Goal: Task Accomplishment & Management: Complete application form

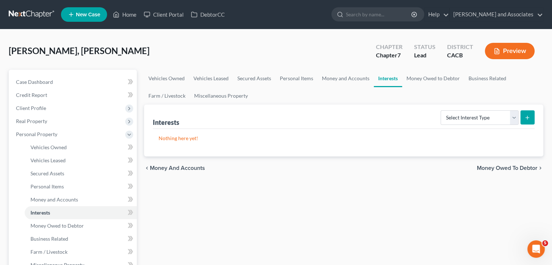
click at [32, 13] on link at bounding box center [32, 14] width 46 height 13
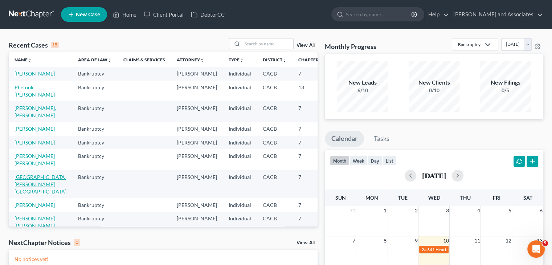
click at [26, 195] on link "Maldonado, Israel" at bounding box center [41, 184] width 52 height 21
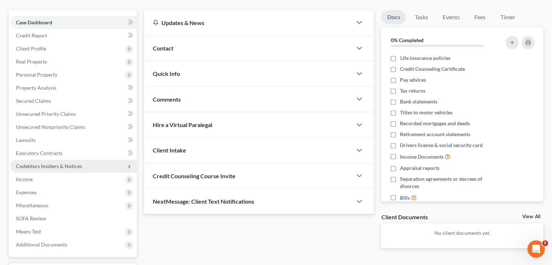
scroll to position [102, 0]
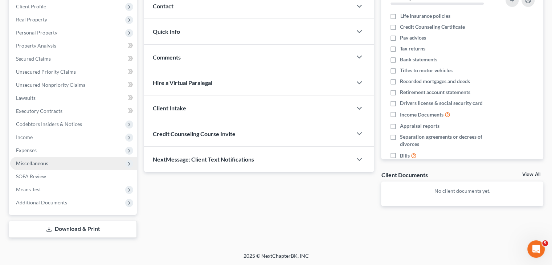
click at [64, 159] on span "Miscellaneous" at bounding box center [73, 163] width 127 height 13
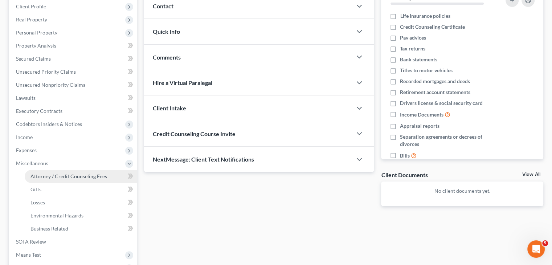
click at [64, 173] on span "Attorney / Credit Counseling Fees" at bounding box center [68, 176] width 77 height 6
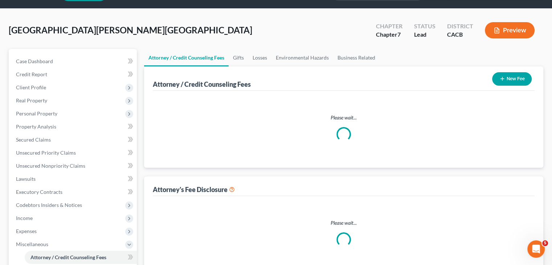
select select "0"
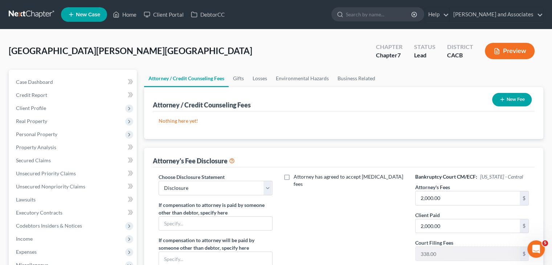
click at [500, 94] on button "New Fee" at bounding box center [512, 99] width 40 height 13
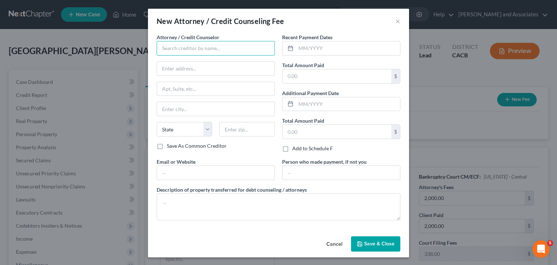
click at [170, 43] on input "text" at bounding box center [216, 48] width 118 height 15
type input "Michael B Clayton and Associates"
click at [294, 73] on input "text" at bounding box center [337, 76] width 109 height 14
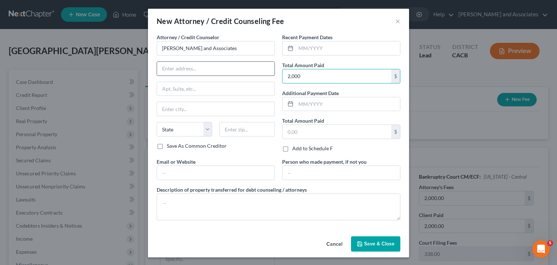
type input "2,000"
click at [216, 72] on input "text" at bounding box center [216, 69] width 118 height 14
type input "400 East Orange Street"
click at [237, 127] on input "text" at bounding box center [248, 129] width 56 height 15
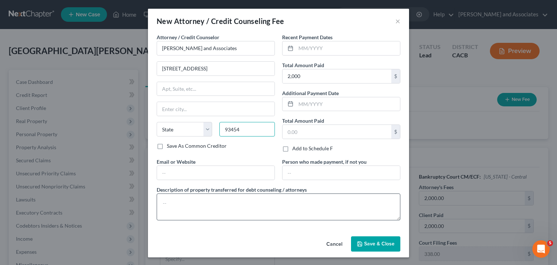
type input "93454"
click at [219, 207] on textarea at bounding box center [279, 206] width 244 height 27
type input "Santa Maria"
select select "4"
type textarea "Attorney Fees"
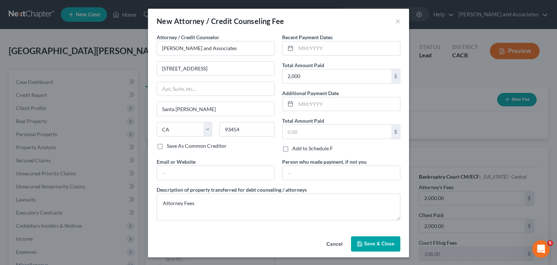
click at [377, 238] on button "Save & Close" at bounding box center [375, 243] width 49 height 15
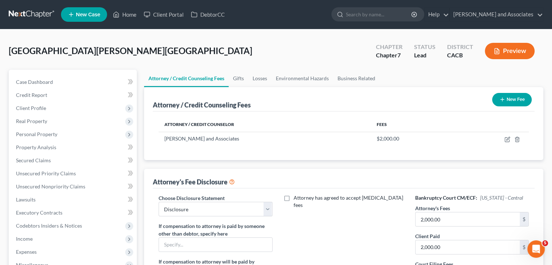
click at [508, 102] on button "New Fee" at bounding box center [512, 99] width 40 height 13
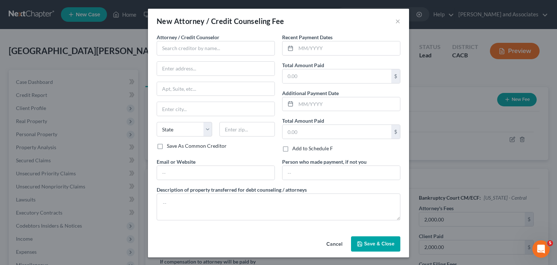
click at [221, 39] on div "Attorney / Credit Counselor *" at bounding box center [216, 44] width 118 height 22
click at [214, 51] on input "text" at bounding box center [216, 48] width 118 height 15
type input "Access Counseling"
click at [351, 78] on input "text" at bounding box center [337, 76] width 109 height 14
type input "30"
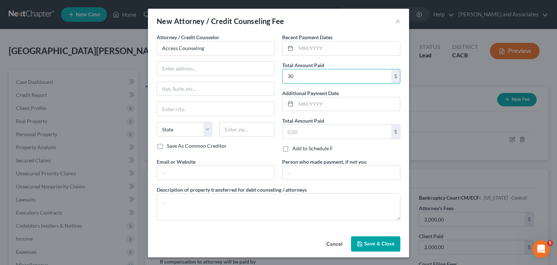
click at [194, 222] on div "Attorney / Credit Counselor * Access Counseling State AL AK AR AZ CA CO CT DE D…" at bounding box center [278, 129] width 251 height 193
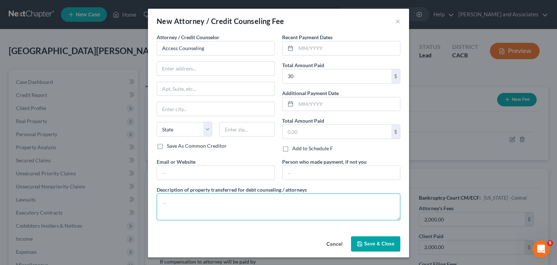
click at [208, 205] on textarea at bounding box center [279, 206] width 244 height 27
type textarea "Counseling Class"
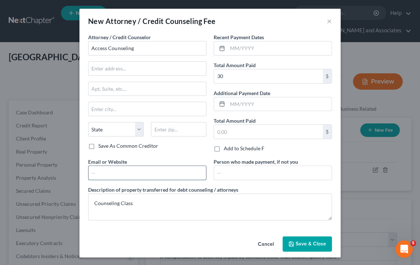
click at [127, 170] on input "text" at bounding box center [148, 173] width 118 height 14
paste input "https://www.accesscounselinginc.org/"
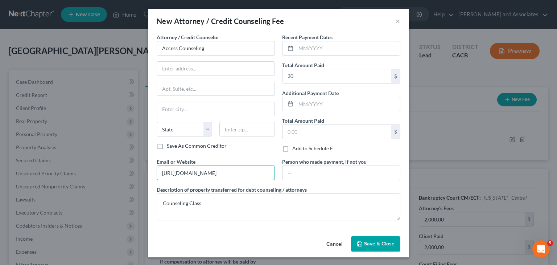
type input "https://www.accesscounselinginc.org/"
click at [376, 237] on button "Save & Close" at bounding box center [375, 243] width 49 height 15
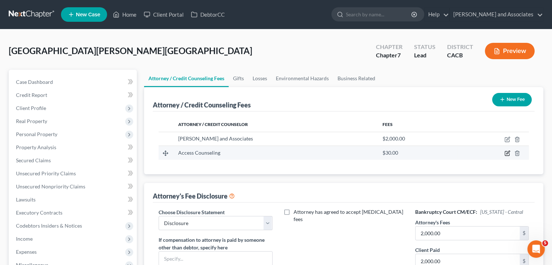
click at [507, 152] on icon "button" at bounding box center [507, 152] width 3 height 3
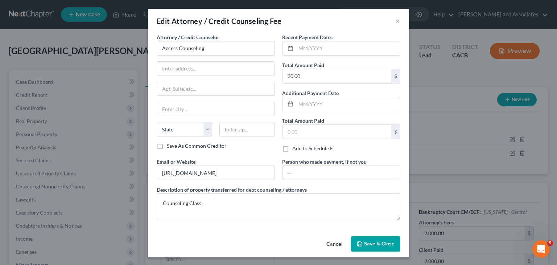
click at [371, 241] on span "Save & Close" at bounding box center [379, 244] width 30 height 6
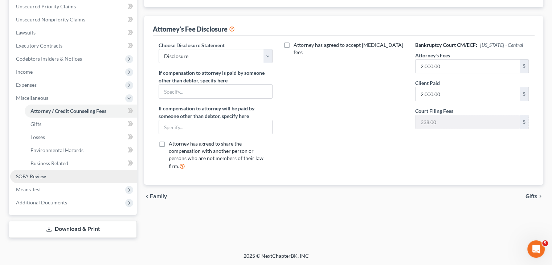
click at [42, 180] on link "SOFA Review" at bounding box center [73, 176] width 127 height 13
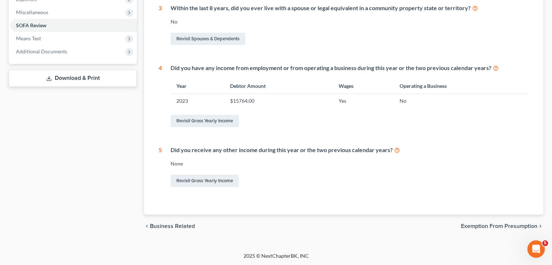
scroll to position [35, 0]
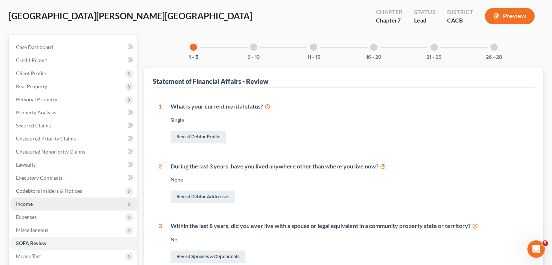
click at [73, 205] on span "Income" at bounding box center [73, 203] width 127 height 13
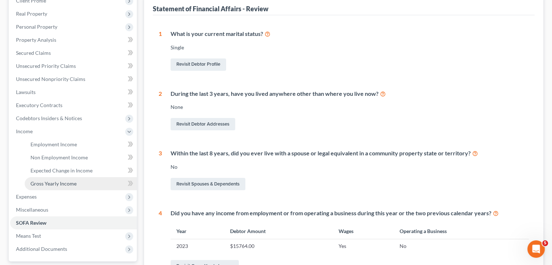
click at [65, 182] on span "Gross Yearly Income" at bounding box center [53, 183] width 46 height 6
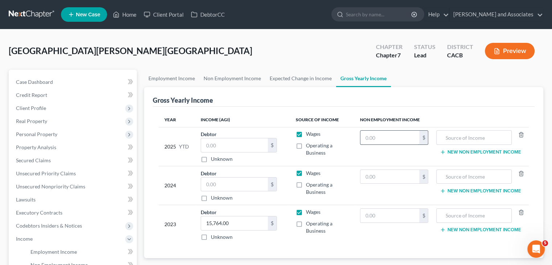
click at [378, 134] on input "text" at bounding box center [389, 138] width 59 height 14
click at [230, 140] on input "text" at bounding box center [234, 145] width 67 height 14
type input "14,518.09"
click at [174, 175] on div "2024" at bounding box center [176, 185] width 25 height 32
